Goal: Use online tool/utility: Utilize a website feature to perform a specific function

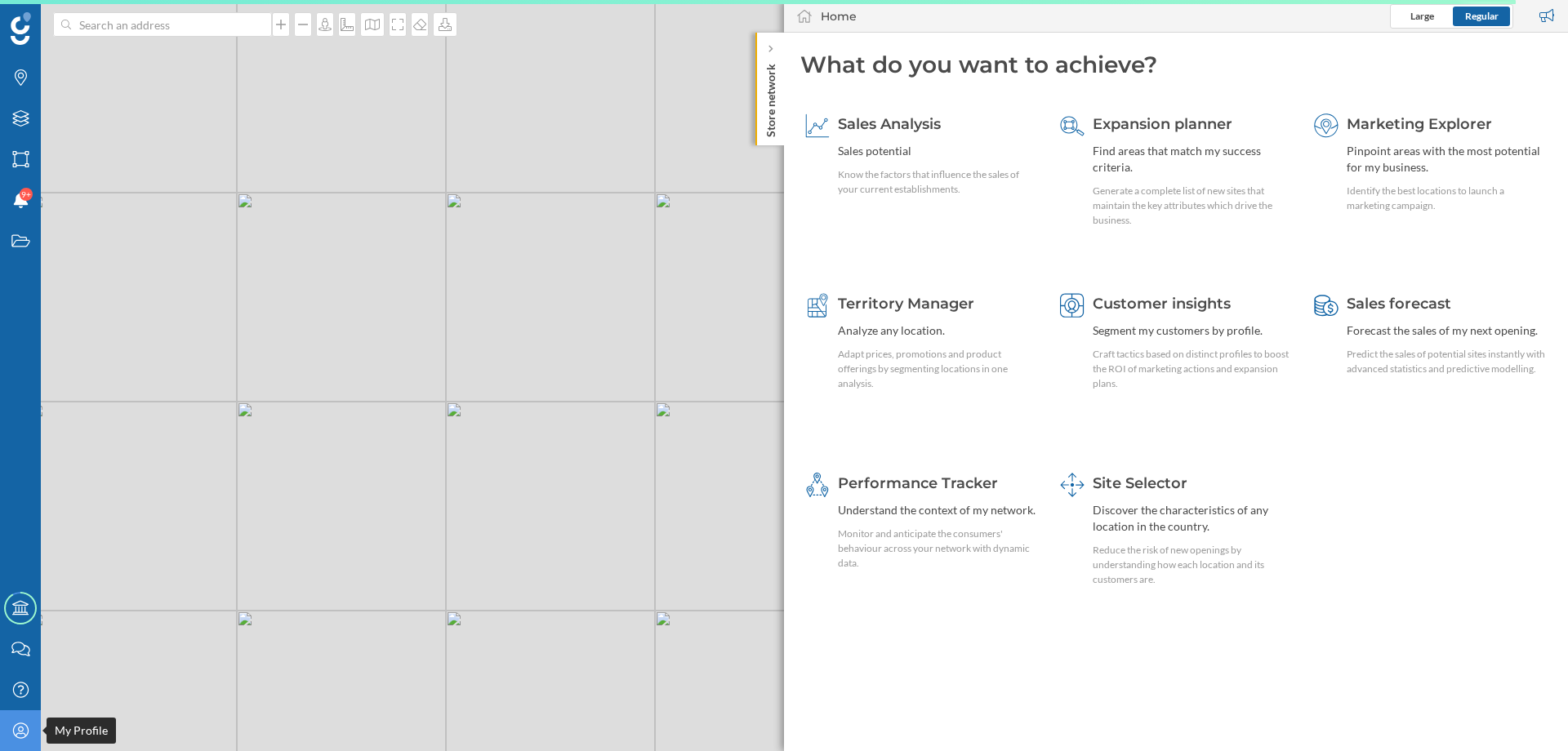
click at [18, 738] on icon at bounding box center [20, 731] width 16 height 16
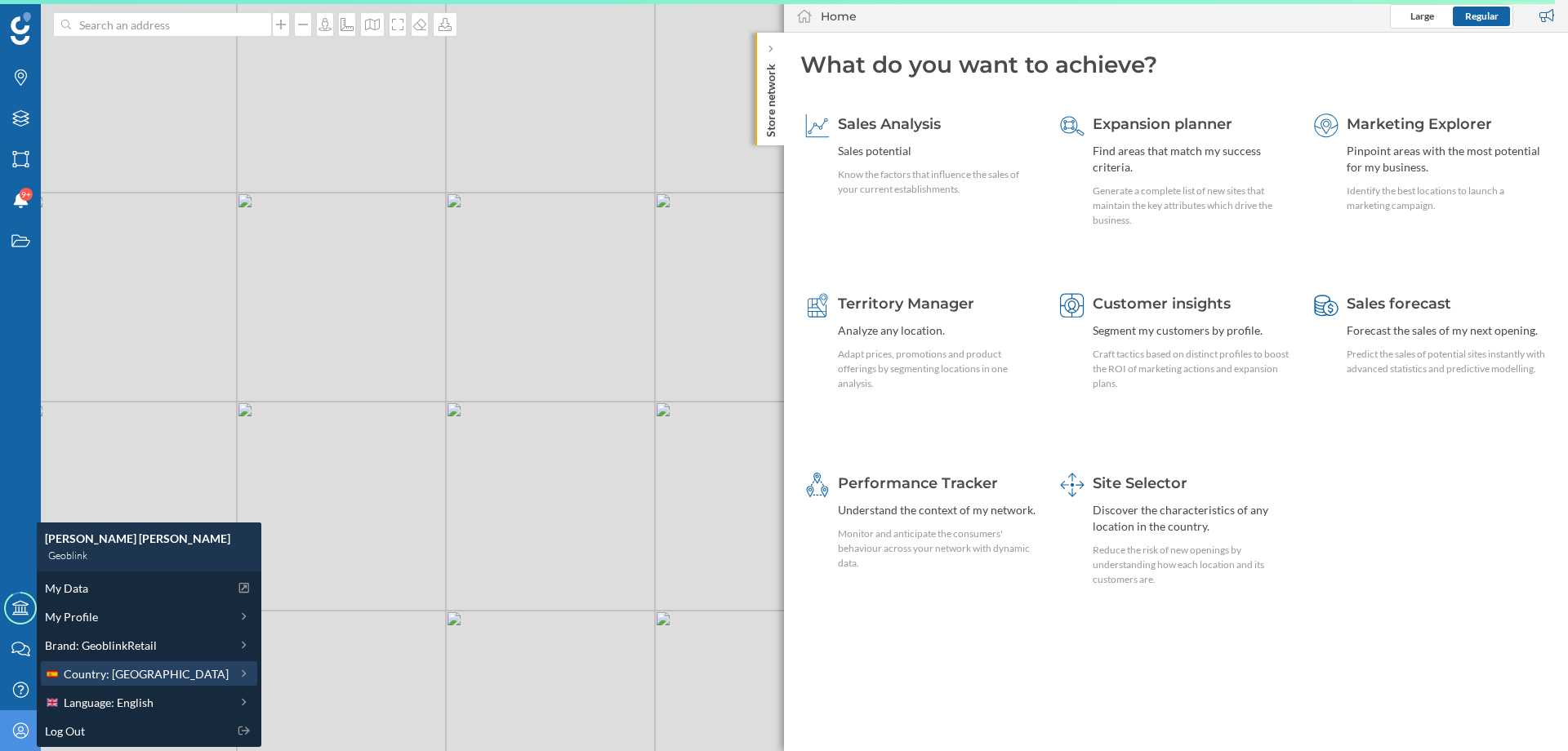
click at [80, 671] on span "Country: [GEOGRAPHIC_DATA]" at bounding box center [147, 674] width 165 height 17
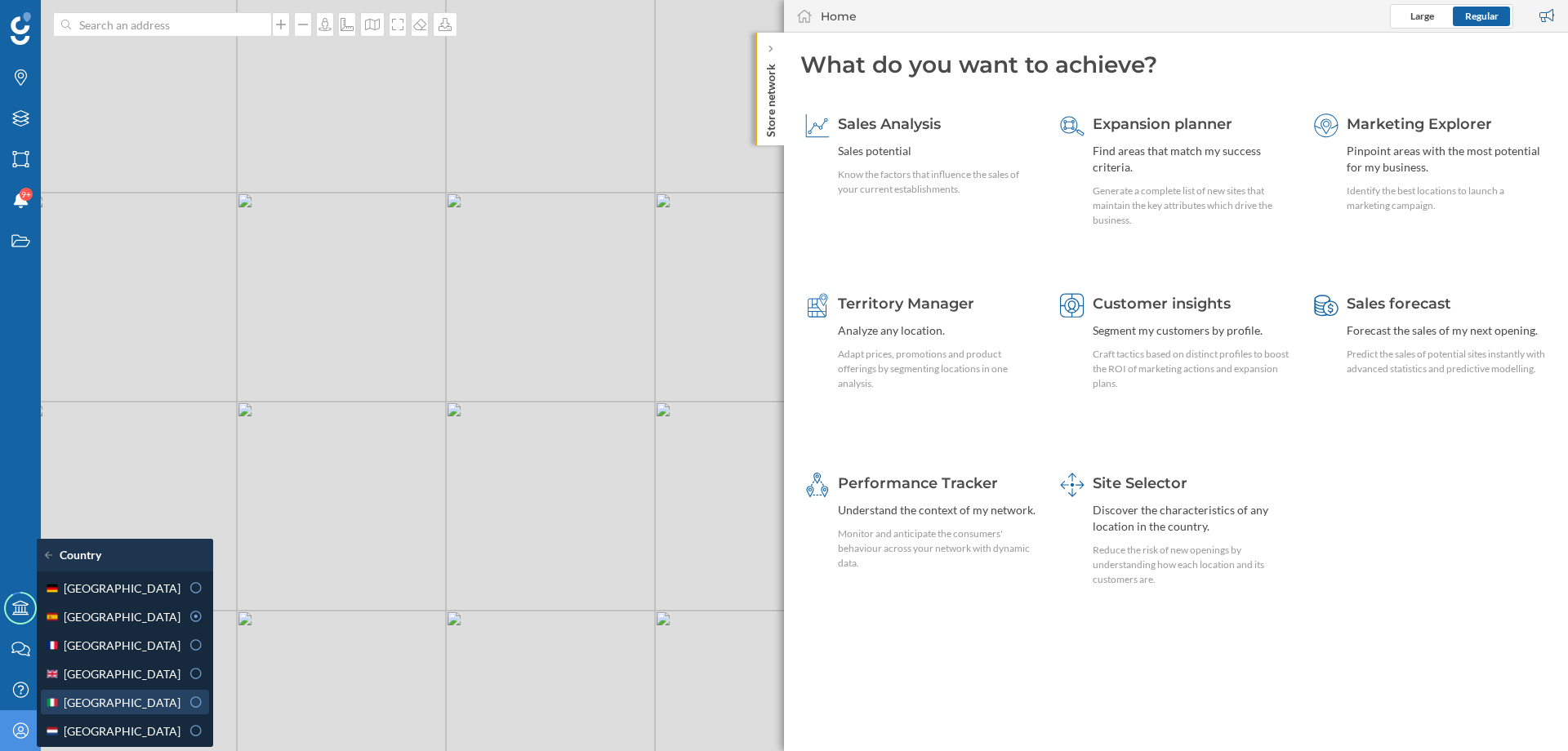
click at [125, 698] on div "[GEOGRAPHIC_DATA]" at bounding box center [113, 702] width 136 height 17
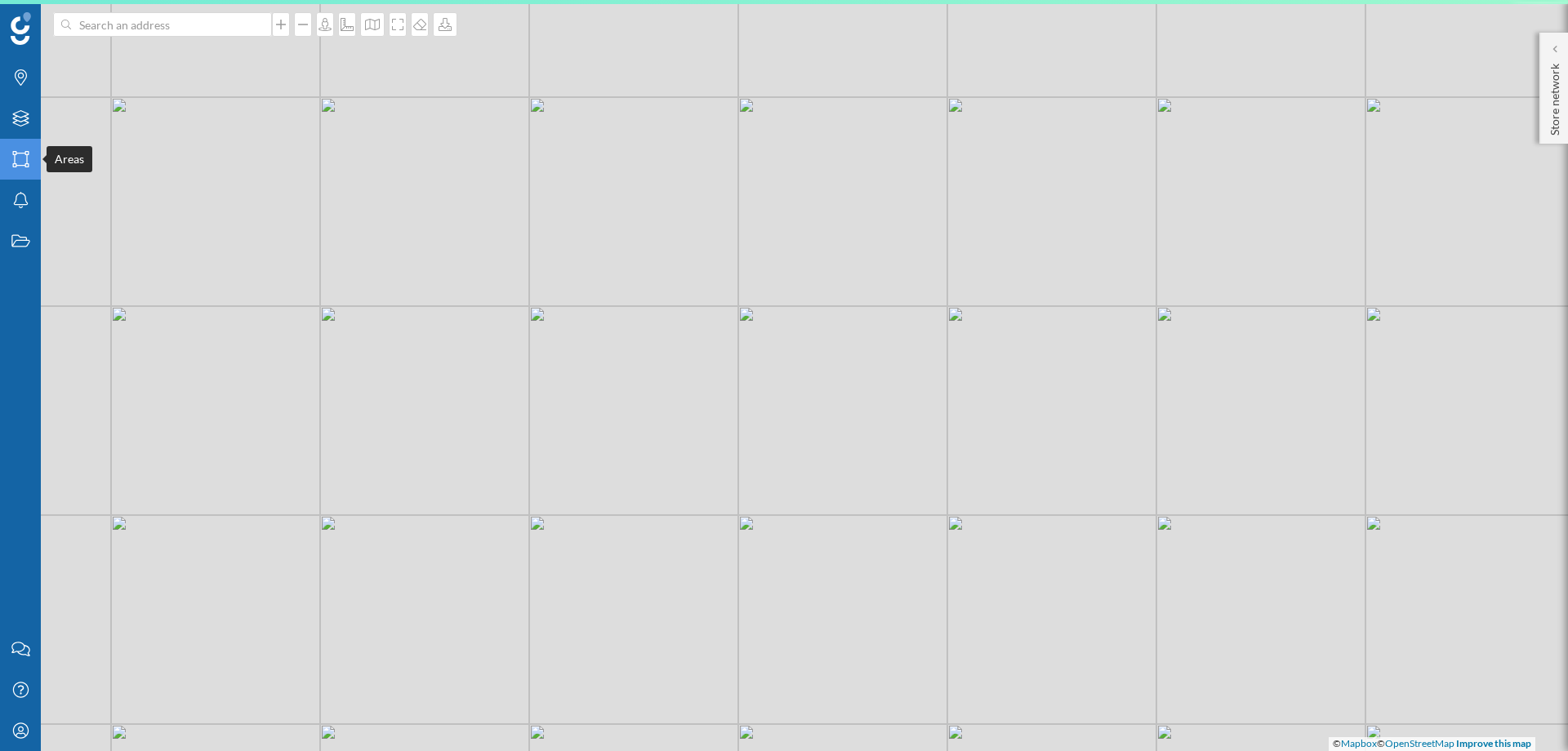
click at [21, 156] on icon "Areas" at bounding box center [20, 159] width 20 height 16
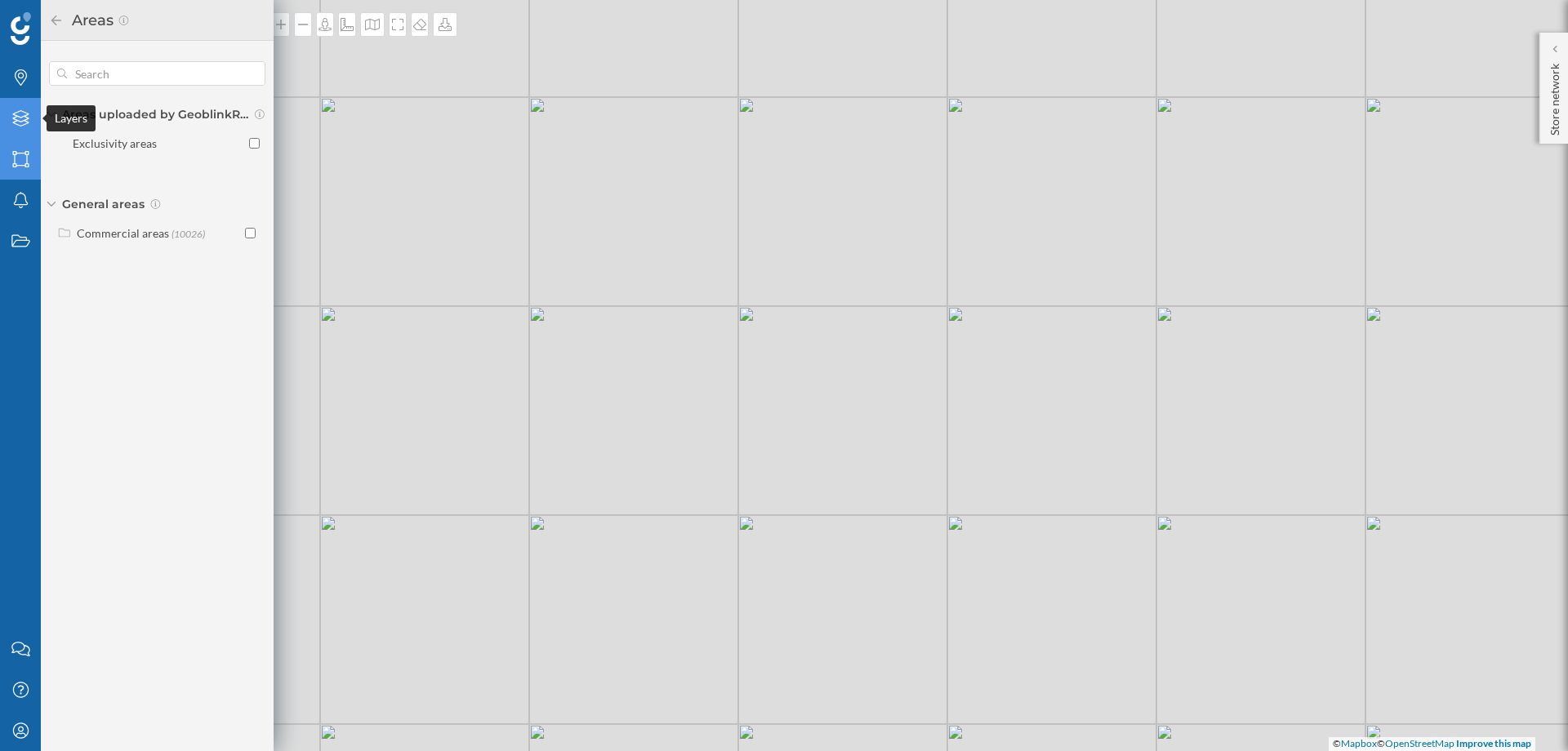
click at [22, 115] on icon "Layers" at bounding box center [20, 118] width 20 height 16
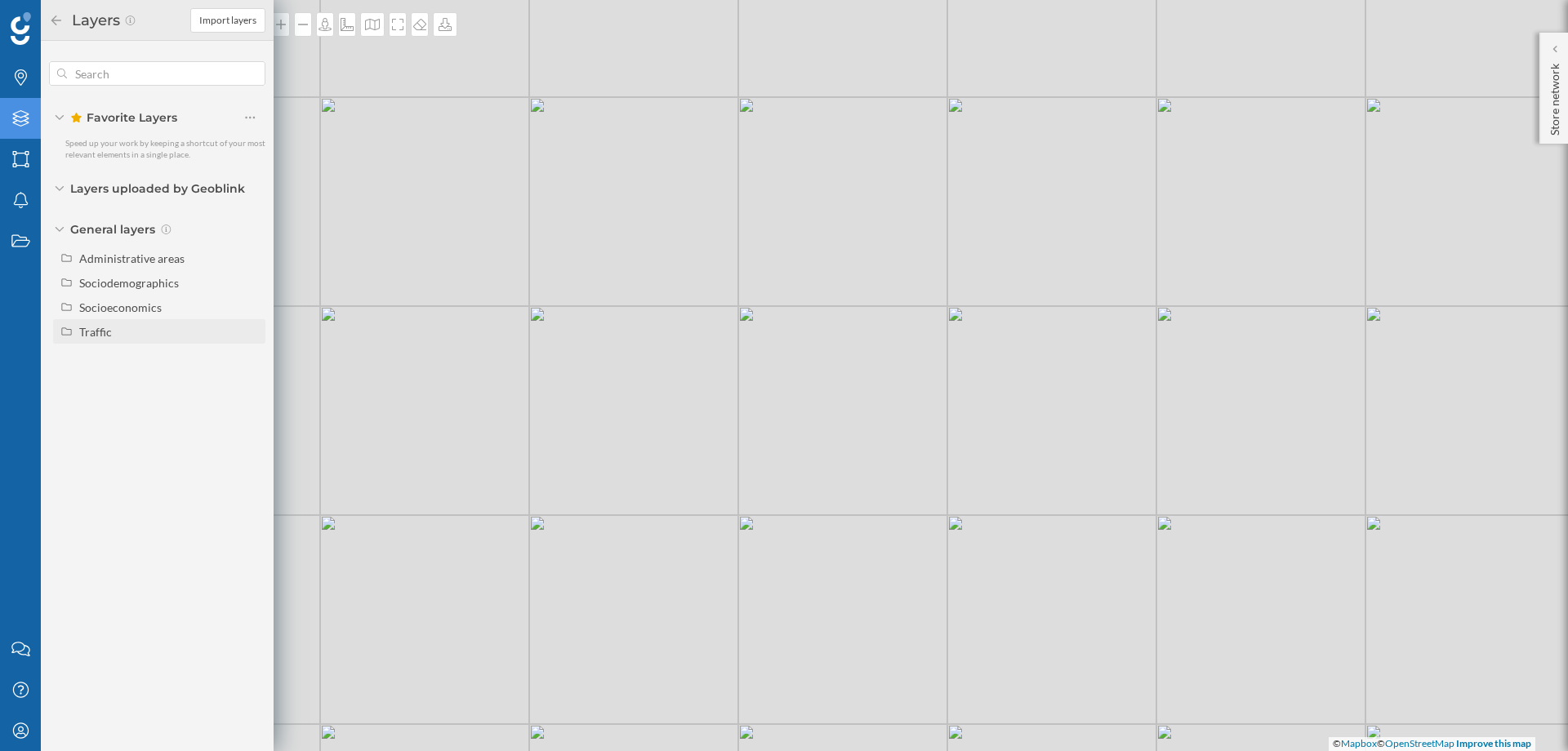
click at [94, 338] on div "Traffic" at bounding box center [96, 332] width 33 height 14
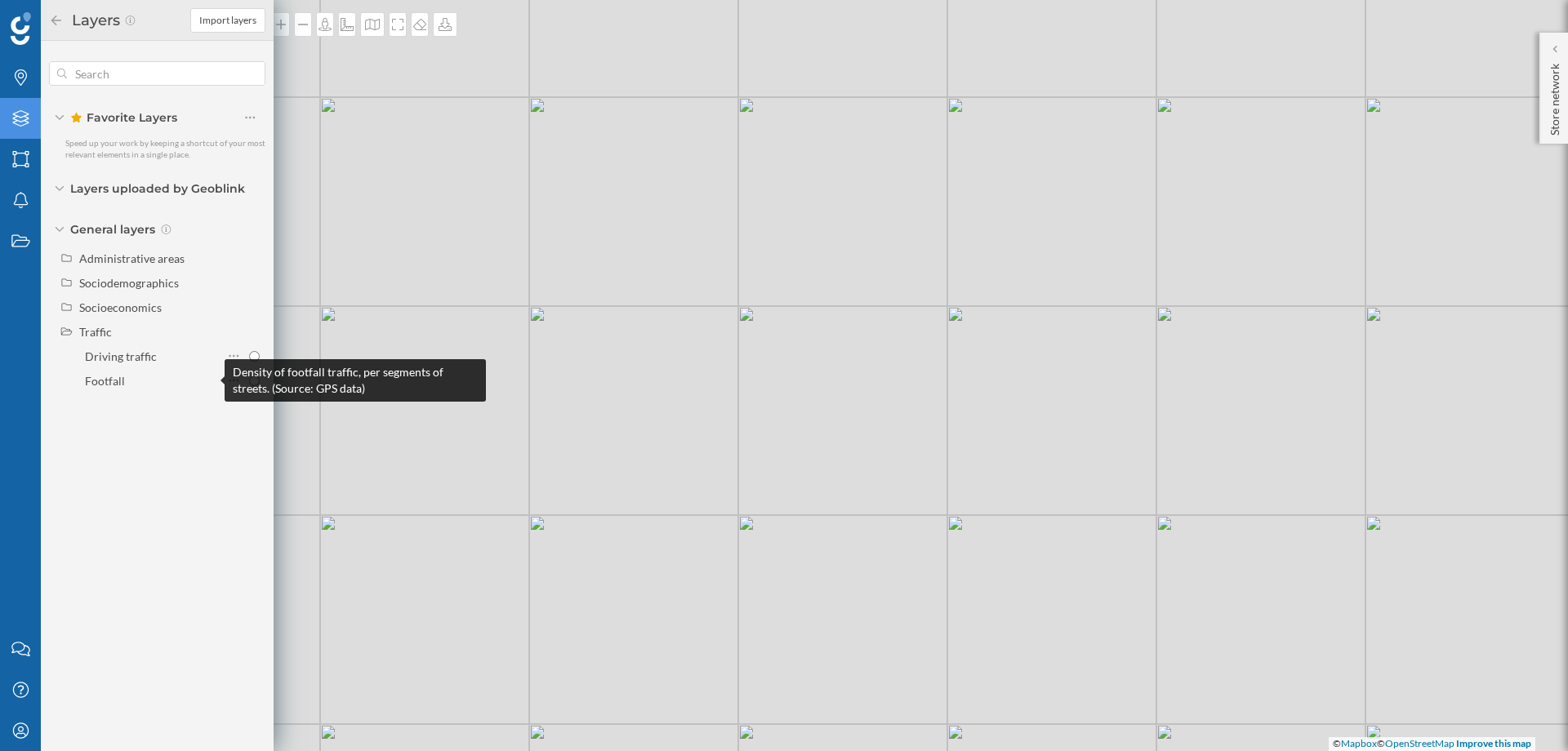
click at [256, 382] on div "Density of footfall traffic, per segments of streets. (Source: GPS data)" at bounding box center [354, 380] width 261 height 43
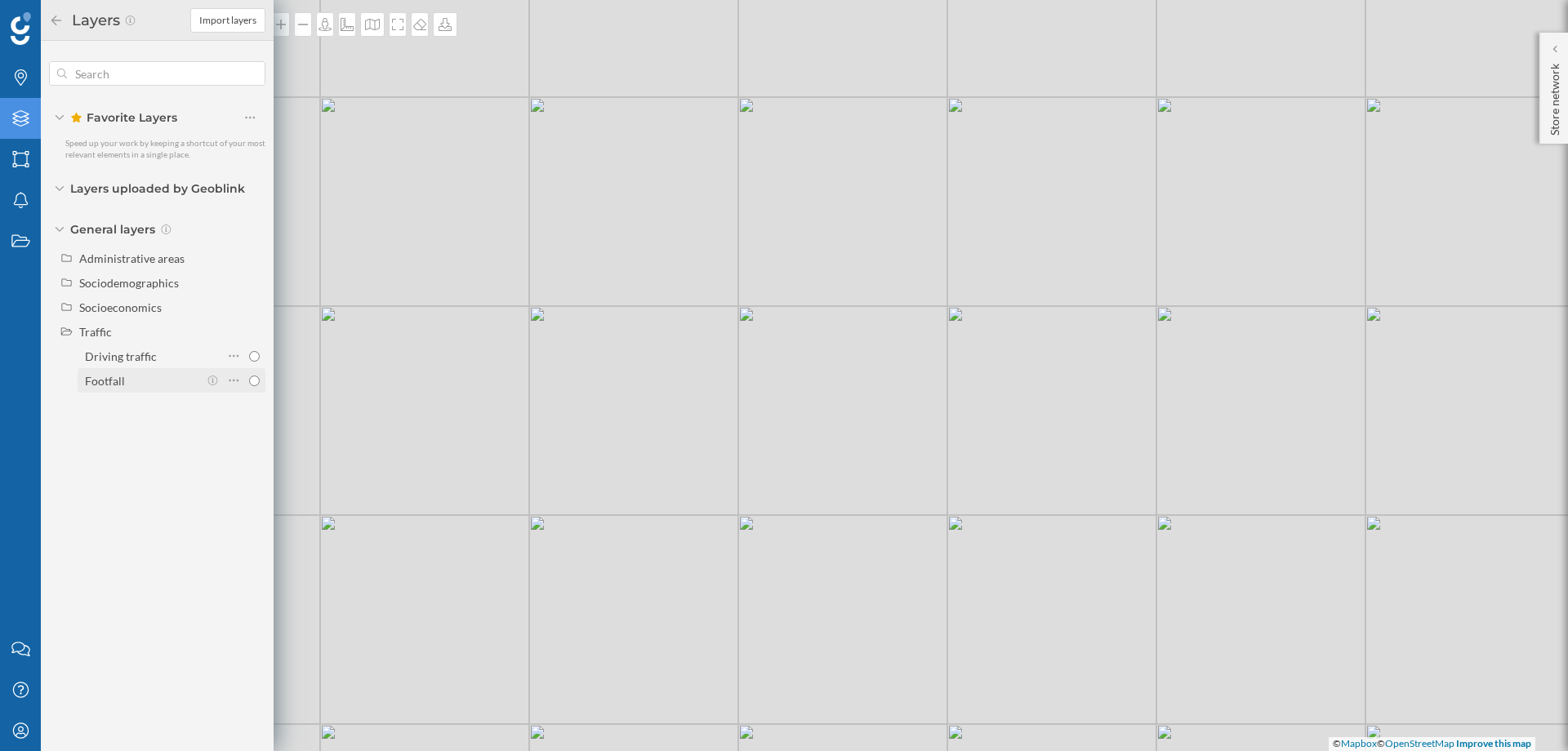
click at [258, 381] on input "Footfall" at bounding box center [254, 380] width 11 height 11
radio input "true"
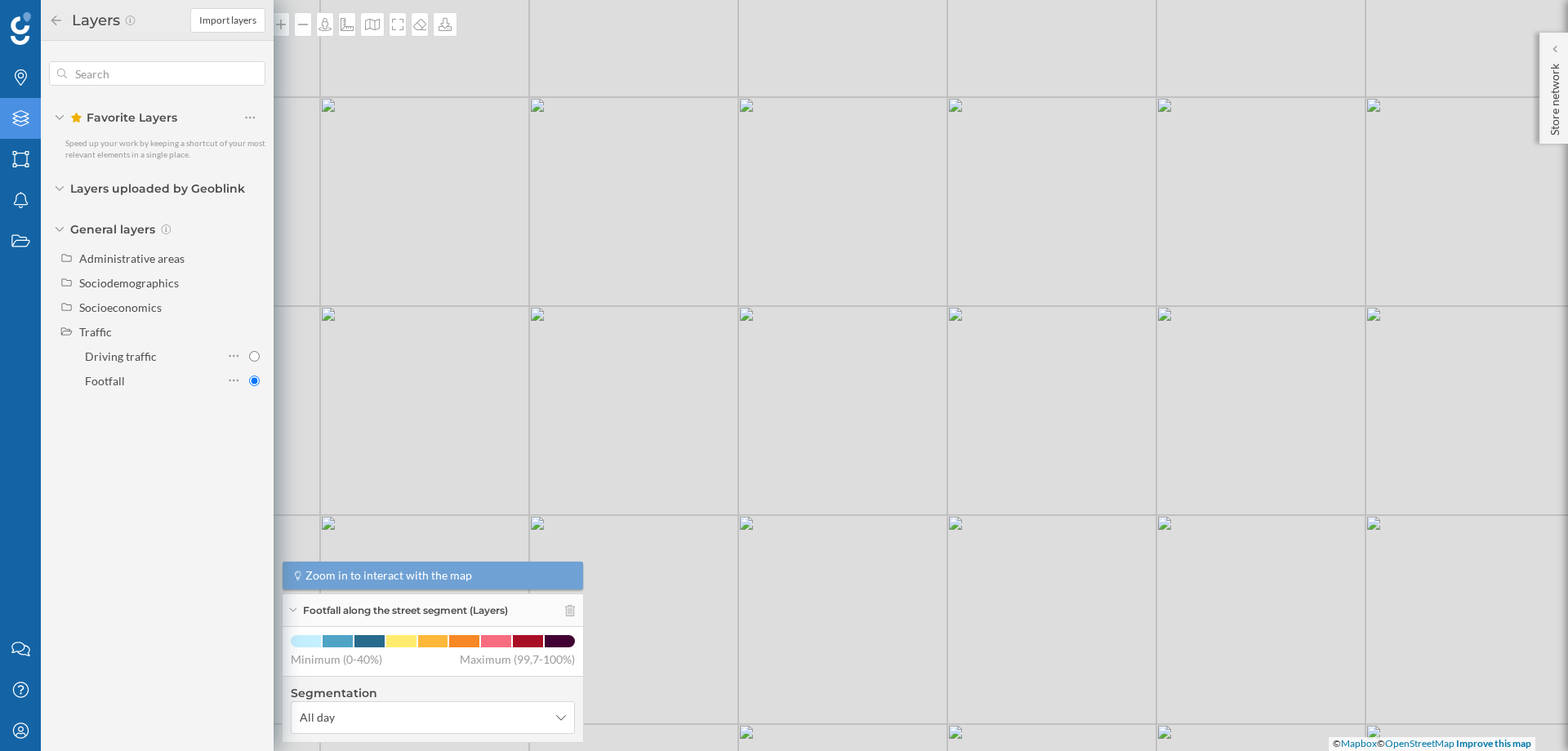
click at [857, 319] on div "© Mapbox © OpenStreetMap Improve this map" at bounding box center [784, 376] width 1568 height 751
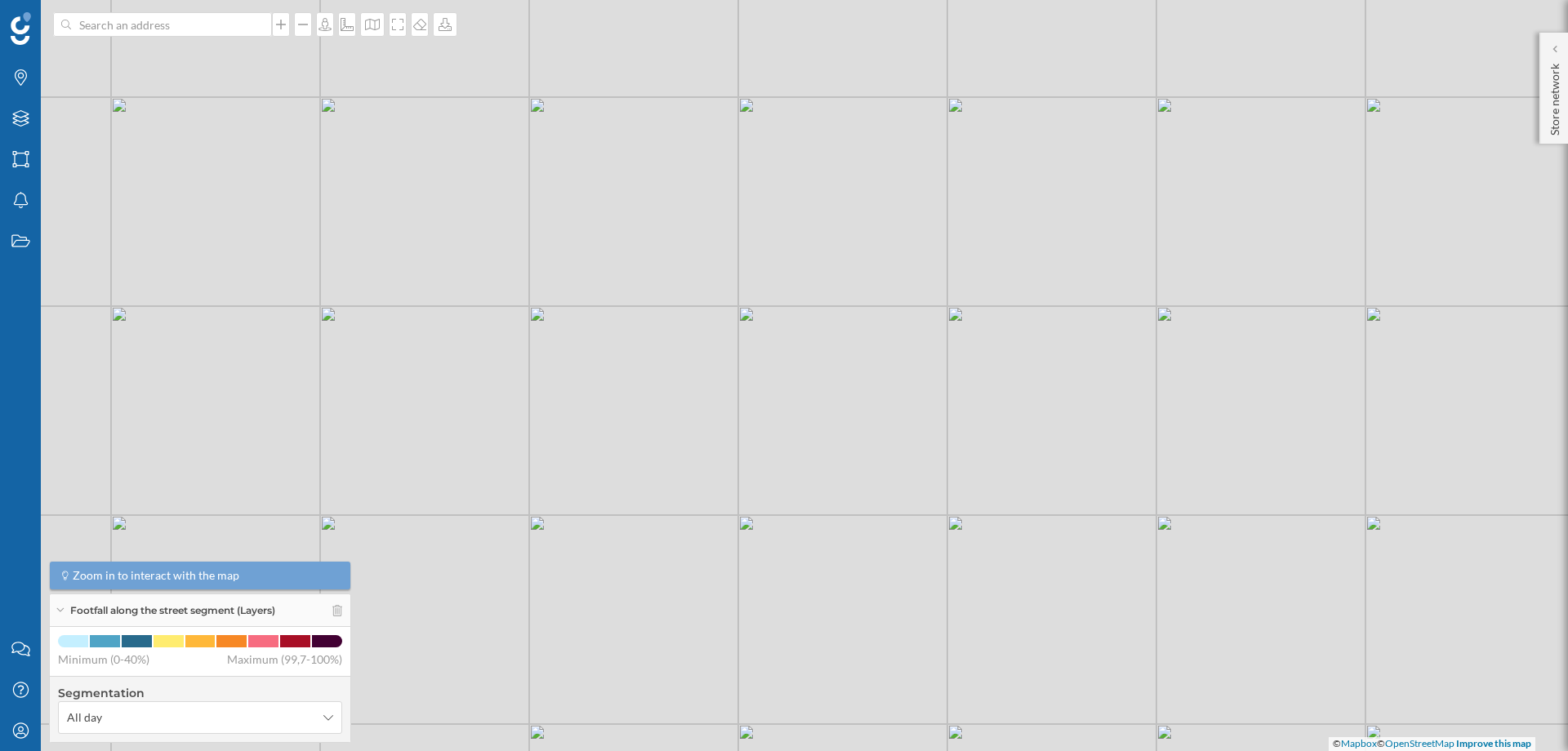
click at [859, 320] on div "© Mapbox © OpenStreetMap Improve this map" at bounding box center [784, 376] width 1568 height 751
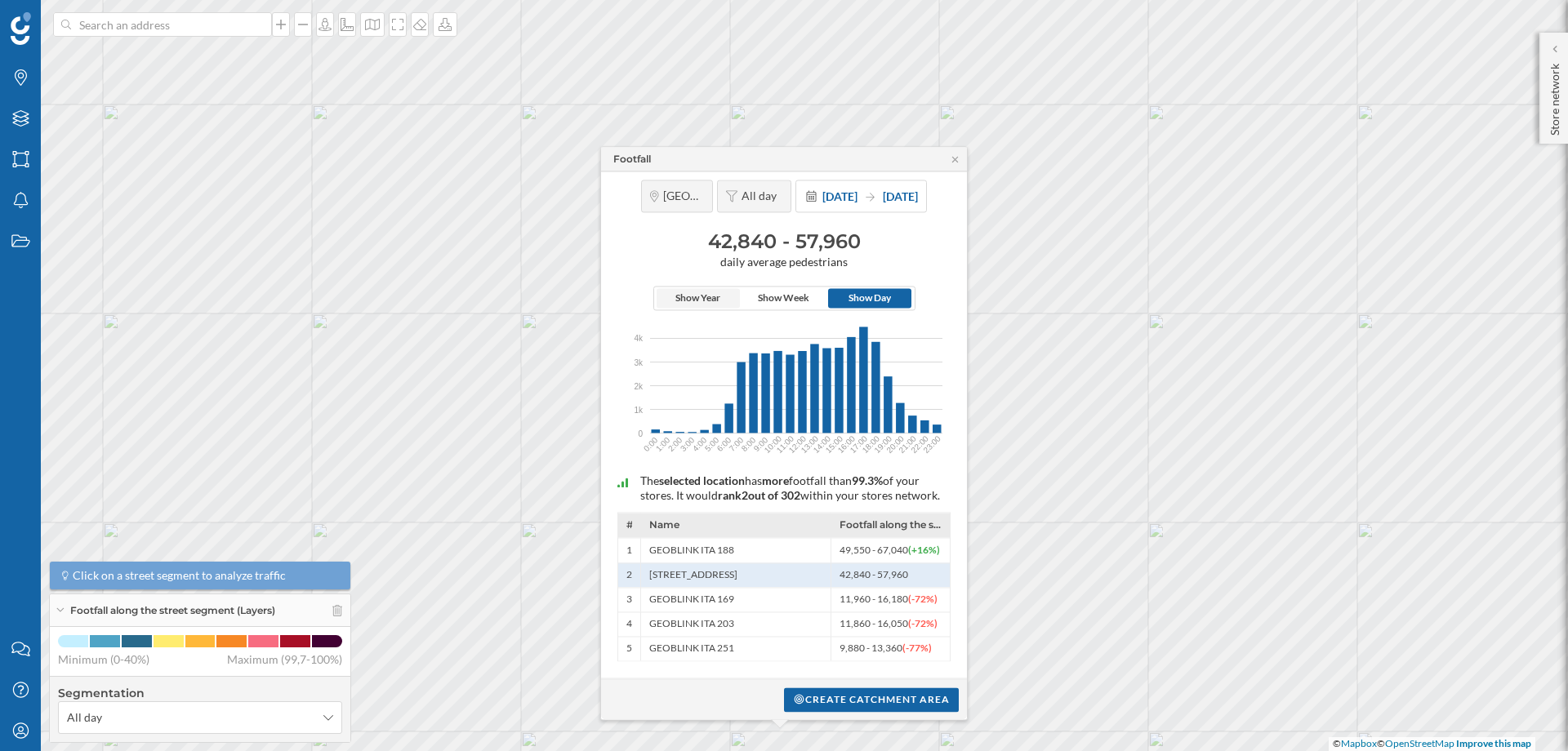
click at [713, 295] on span "Show Year" at bounding box center [698, 298] width 45 height 15
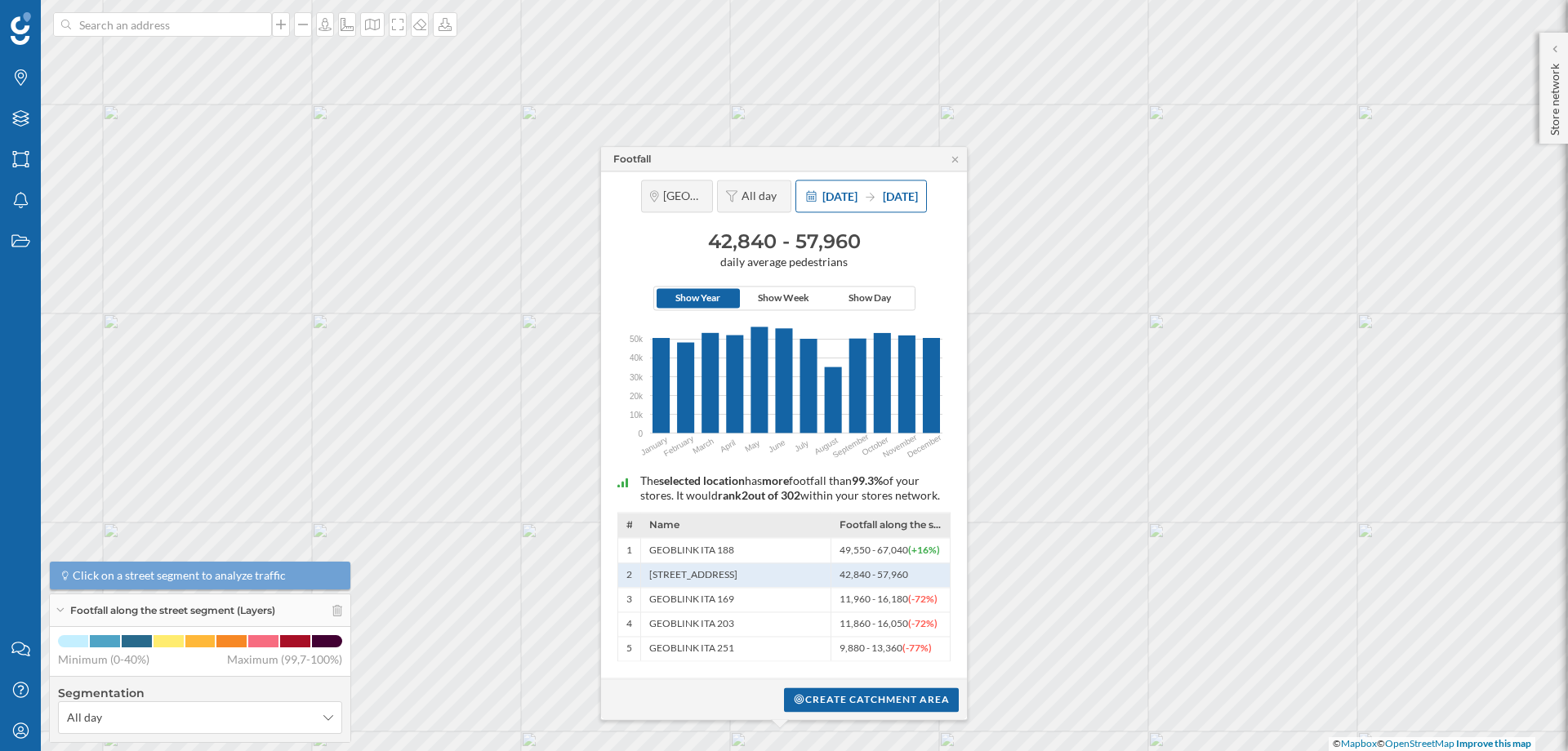
click at [904, 195] on span "[DATE]" at bounding box center [900, 196] width 35 height 14
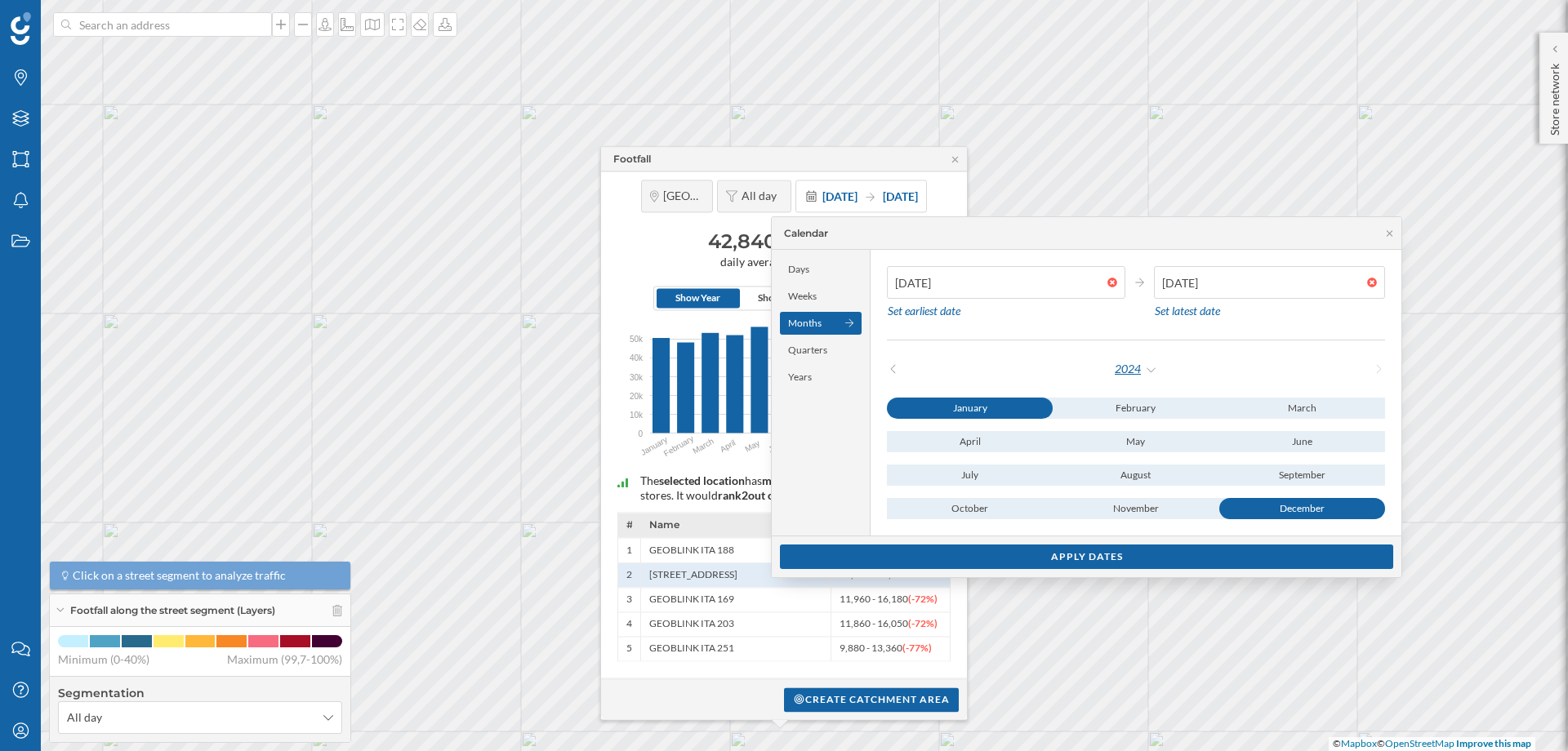
click at [1153, 367] on div "2024" at bounding box center [1135, 369] width 44 height 24
click at [1051, 350] on div "[DATE] Set earliest date [DATE] Set latest date 2024 January February March Apr…" at bounding box center [1135, 392] width 531 height 286
click at [1139, 368] on div "2024" at bounding box center [1135, 369] width 44 height 24
click at [1043, 367] on div "2024" at bounding box center [1136, 369] width 249 height 24
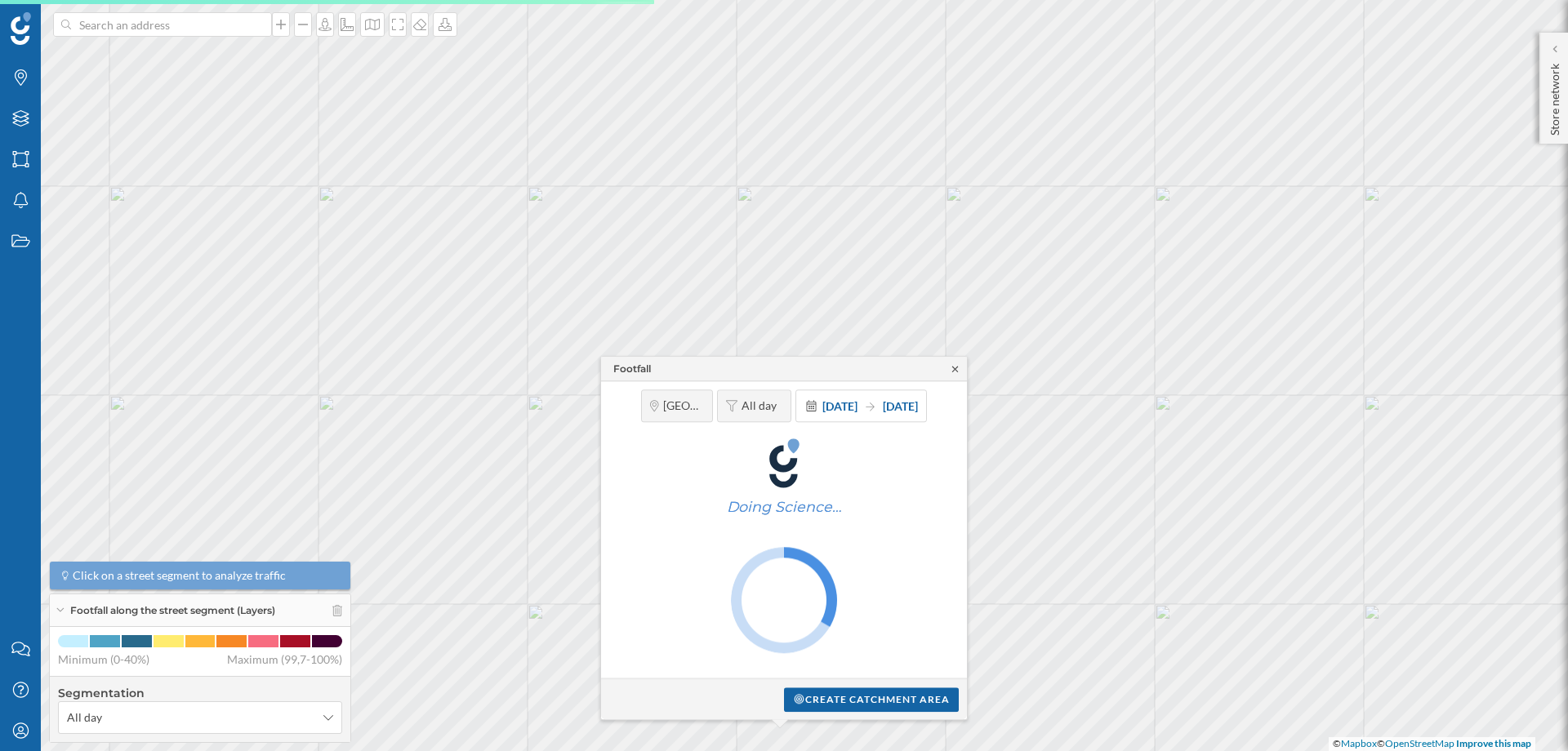
click at [951, 365] on icon at bounding box center [955, 369] width 13 height 10
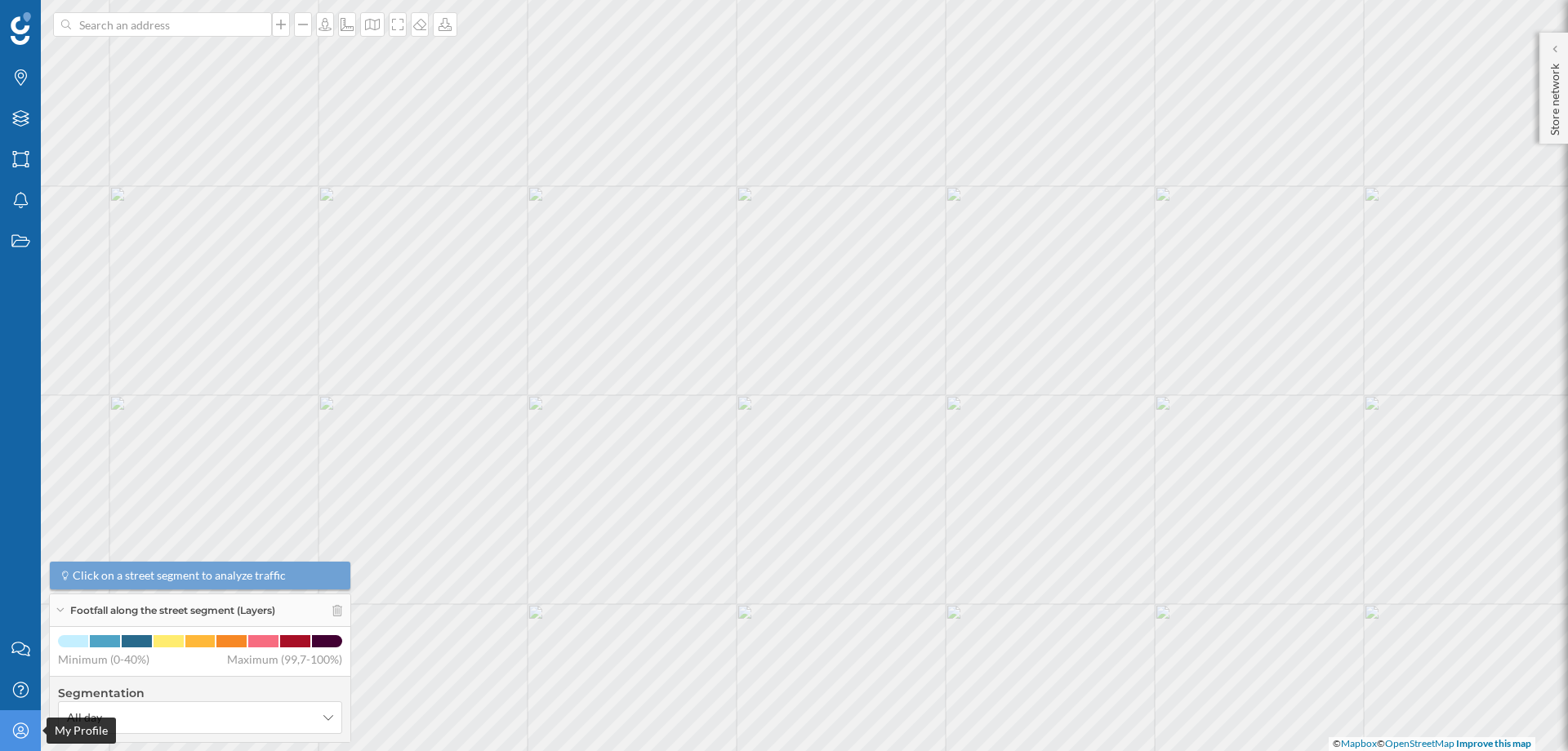
click at [13, 729] on icon at bounding box center [20, 731] width 16 height 16
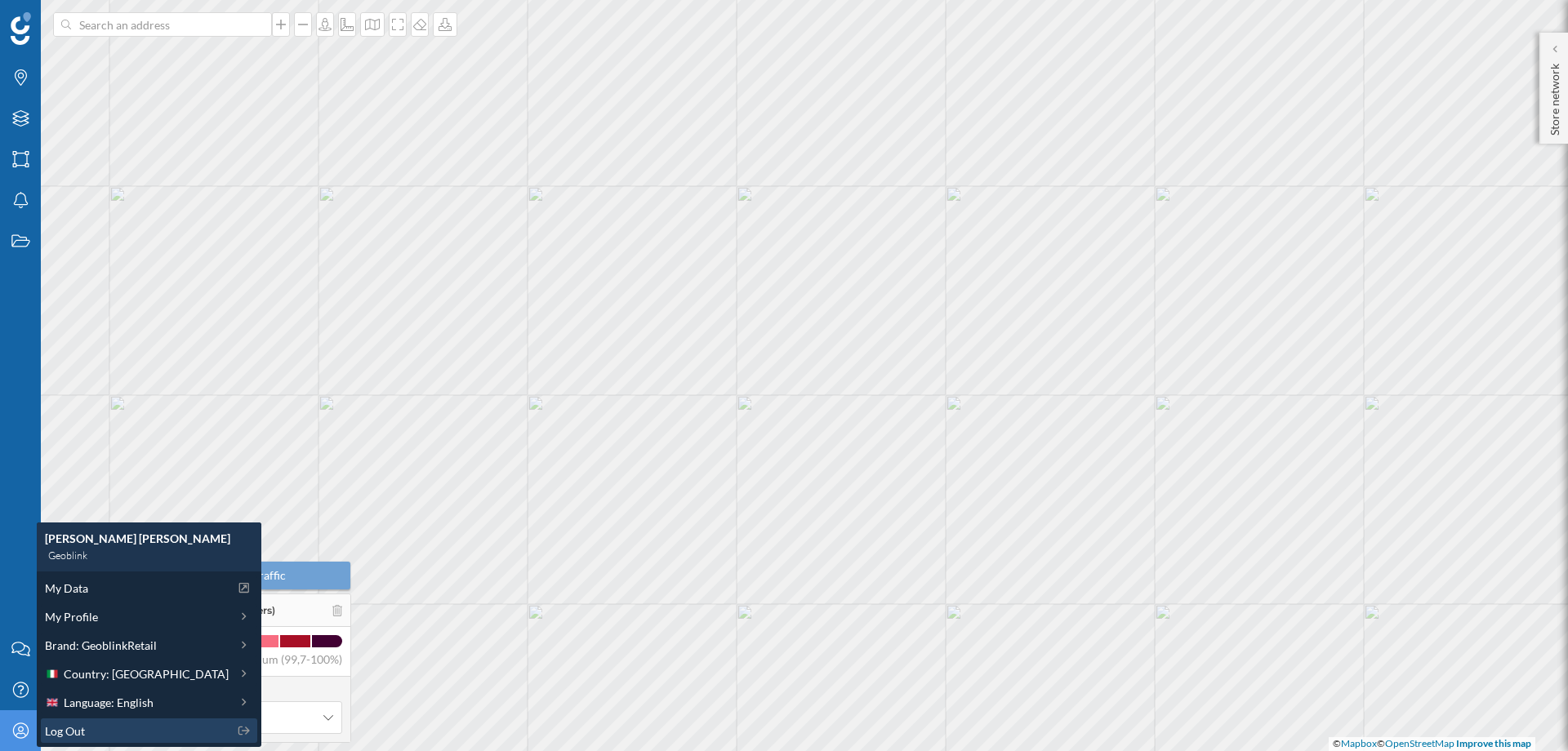
click at [85, 732] on div "Log Out" at bounding box center [136, 732] width 183 height 17
